Goal: Task Accomplishment & Management: Manage account settings

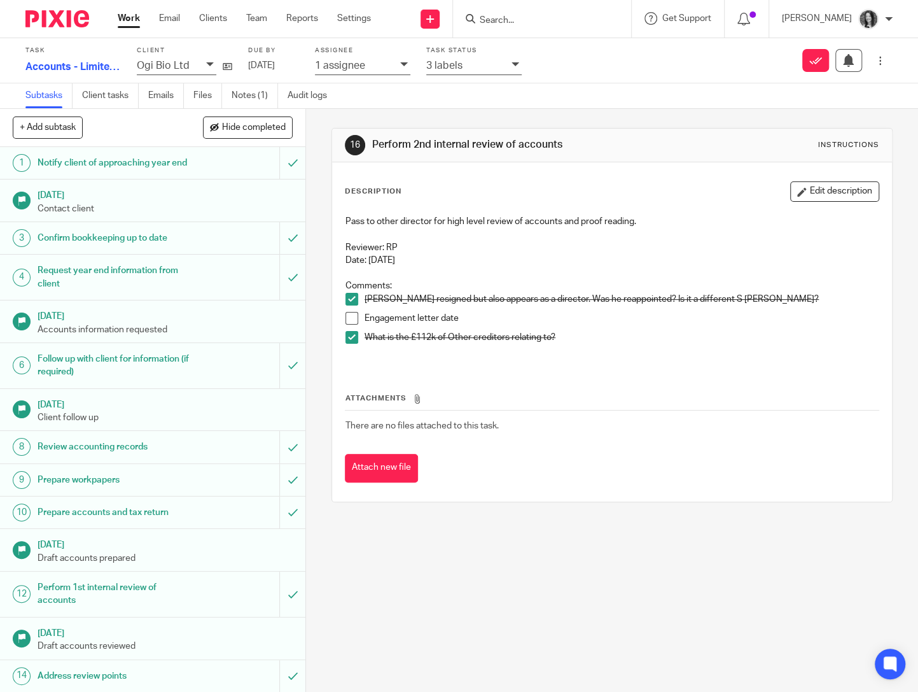
scroll to position [323, 0]
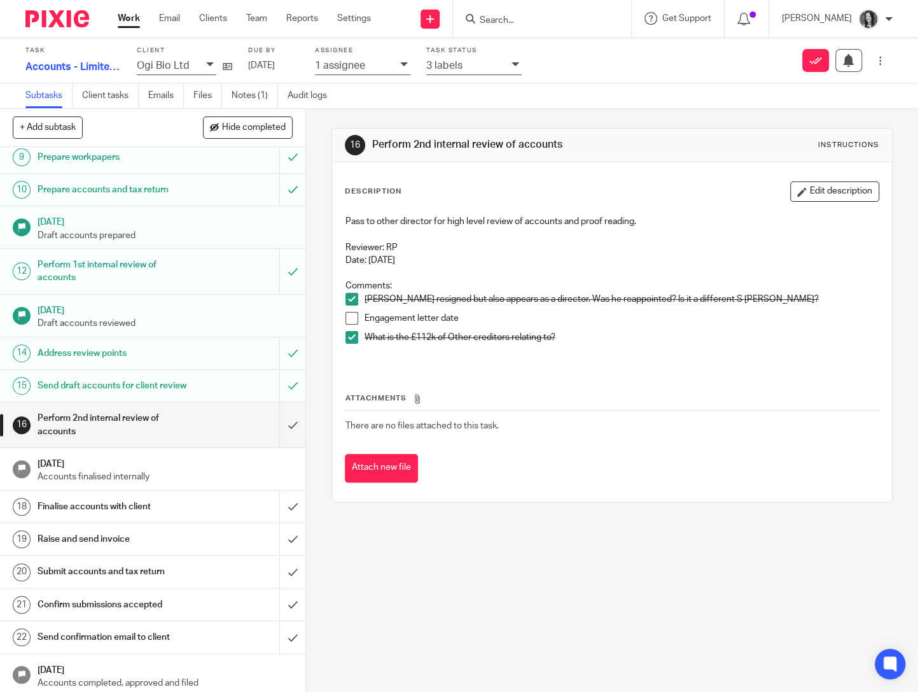
click at [354, 320] on span at bounding box center [351, 318] width 13 height 13
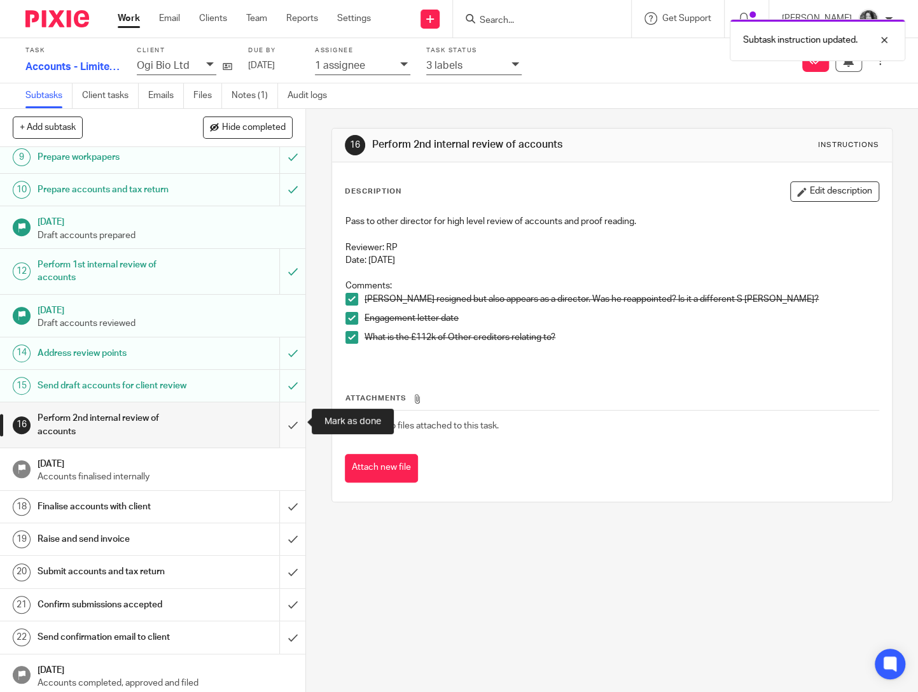
click at [296, 418] on input "submit" at bounding box center [152, 424] width 305 height 45
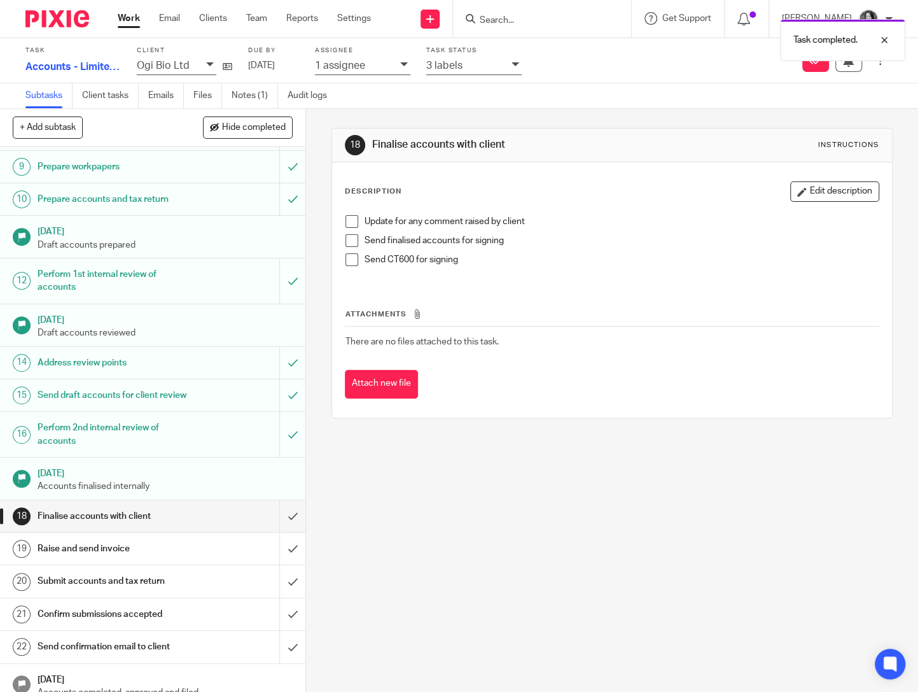
scroll to position [323, 0]
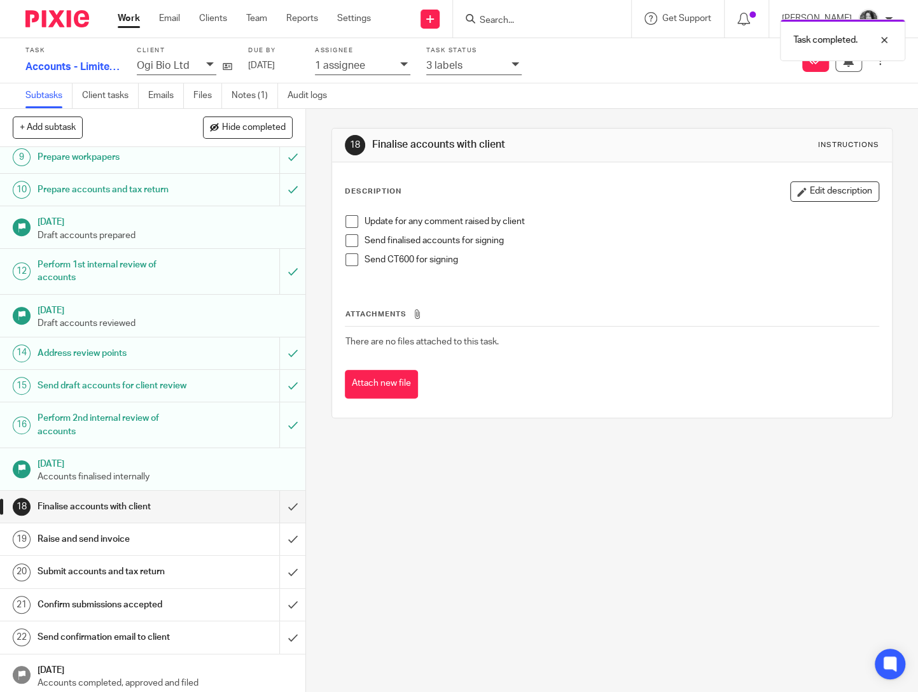
click at [474, 64] on div "3 labels" at bounding box center [465, 65] width 79 height 15
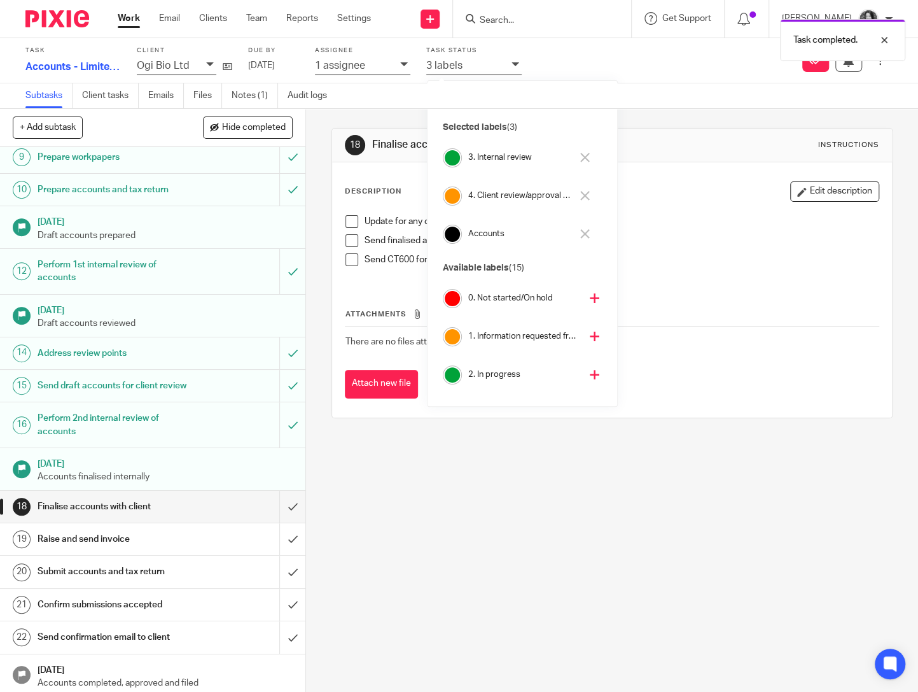
click at [494, 158] on h4 "3. Internal review" at bounding box center [519, 157] width 103 height 12
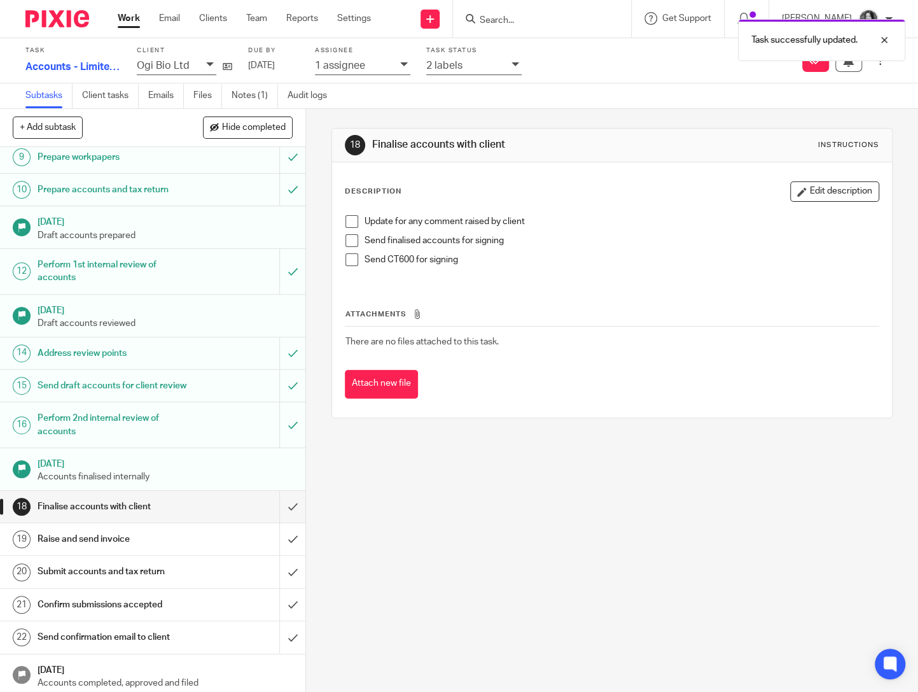
click at [491, 19] on div "Task successfully updated." at bounding box center [682, 37] width 447 height 48
click at [506, 23] on input "Search" at bounding box center [535, 20] width 115 height 11
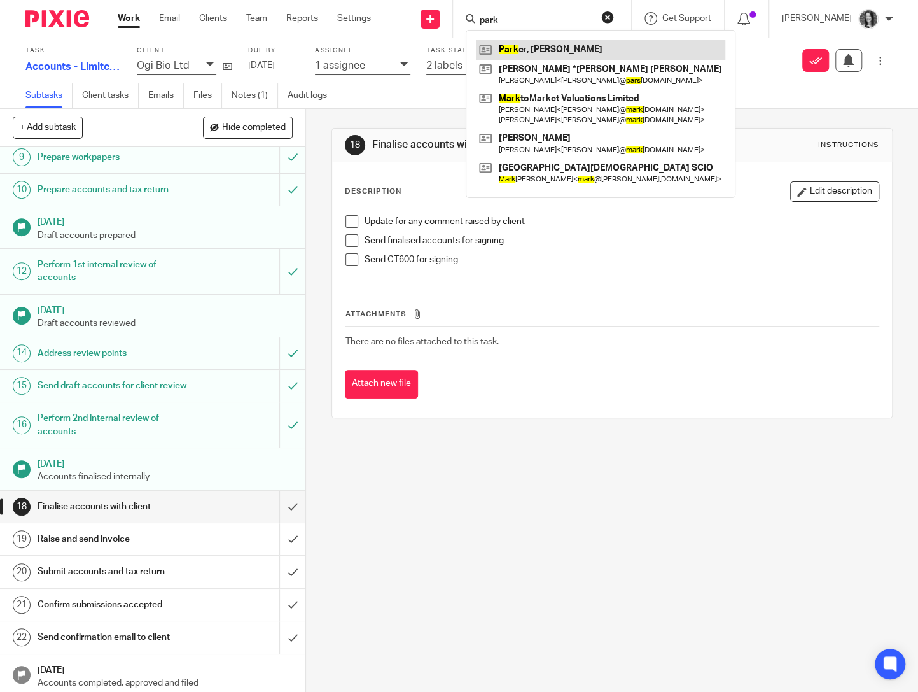
type input "park"
click at [543, 52] on link at bounding box center [600, 49] width 249 height 19
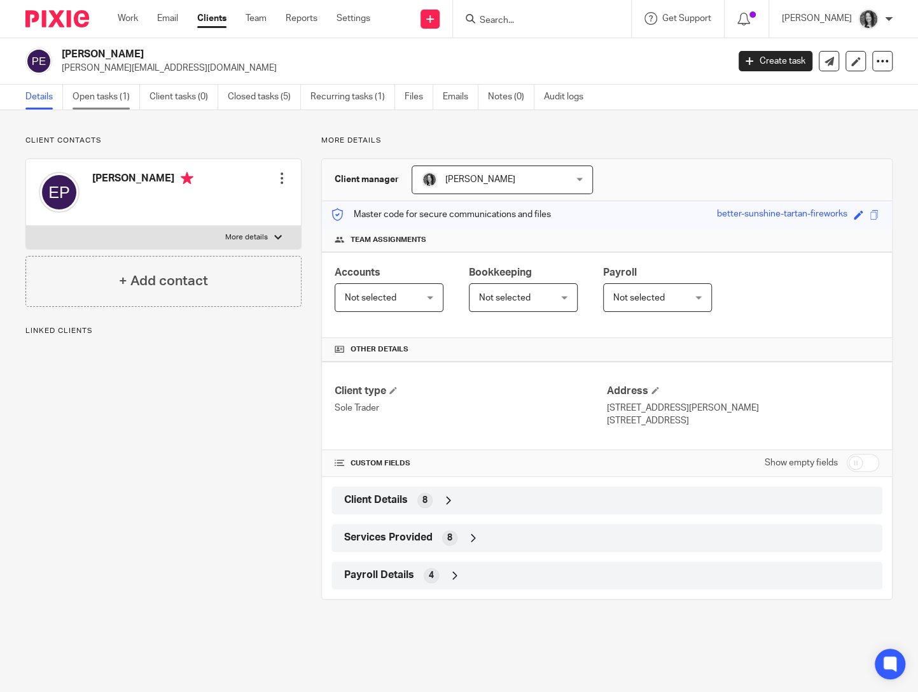
click at [96, 102] on link "Open tasks (1)" at bounding box center [106, 97] width 67 height 25
